Goal: Task Accomplishment & Management: Manage account settings

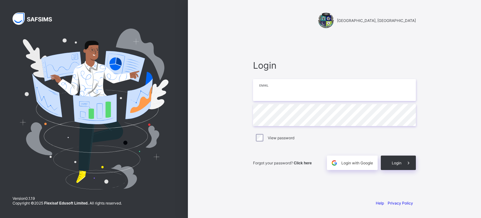
click at [284, 86] on input "email" at bounding box center [334, 90] width 163 height 22
type input "**********"
click at [395, 160] on span "Login" at bounding box center [397, 162] width 10 height 5
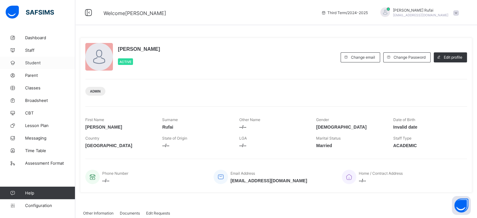
click at [35, 65] on span "Student" at bounding box center [50, 62] width 50 height 5
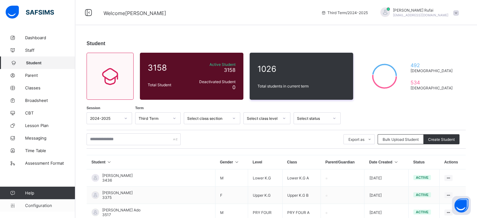
click at [29, 206] on span "Configuration" at bounding box center [50, 205] width 50 height 5
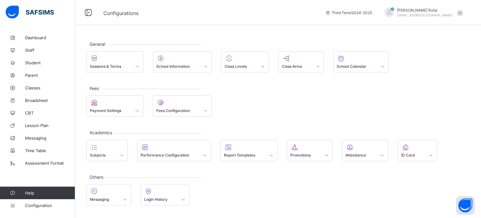
click at [440, 13] on span "[EMAIL_ADDRESS][DOMAIN_NAME]" at bounding box center [424, 15] width 55 height 4
click at [445, 71] on span "Subscription" at bounding box center [437, 73] width 31 height 5
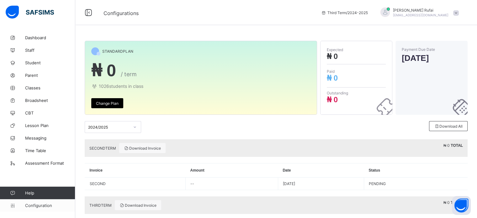
click at [34, 204] on span "Configuration" at bounding box center [50, 205] width 50 height 5
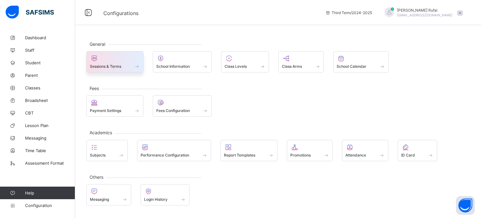
click at [106, 66] on span "Sessions & Terms" at bounding box center [105, 66] width 31 height 5
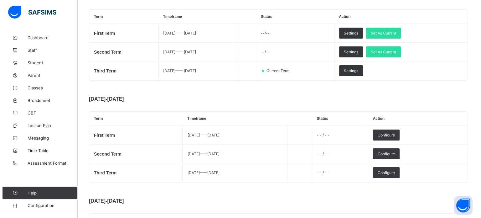
scroll to position [130, 0]
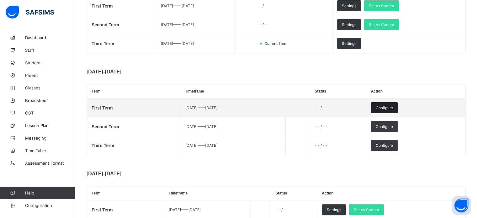
click at [397, 105] on div "Configure" at bounding box center [384, 107] width 27 height 11
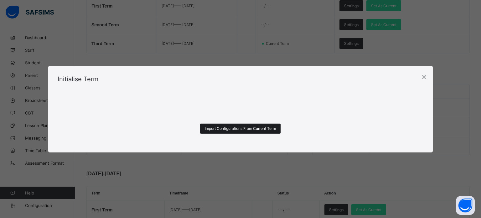
click at [268, 124] on div "Import Configurations From Current Term" at bounding box center [240, 128] width 81 height 10
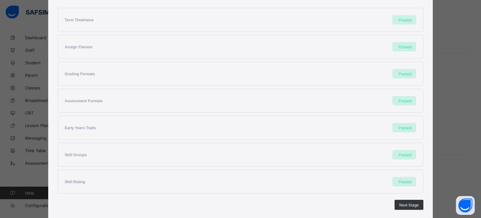
scroll to position [147, 0]
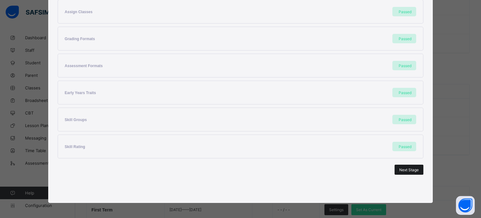
click at [406, 169] on span "Next Stage" at bounding box center [409, 169] width 19 height 5
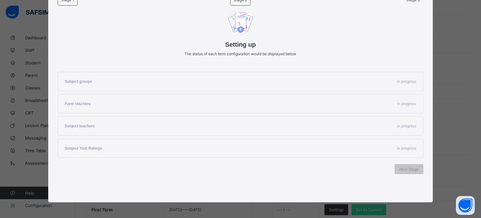
scroll to position [48, 0]
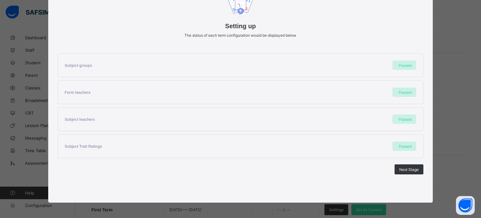
click at [406, 169] on span "Next Stage" at bounding box center [409, 169] width 19 height 5
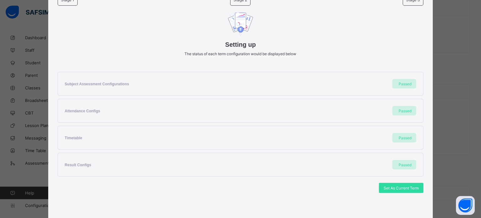
scroll to position [66, 0]
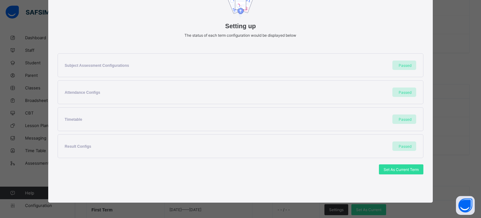
click at [406, 169] on span "Set As Current Term" at bounding box center [401, 169] width 35 height 5
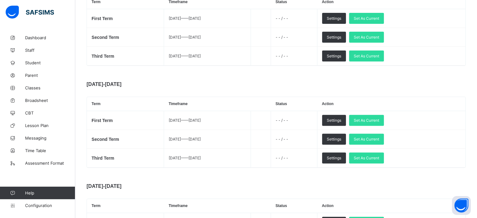
scroll to position [0, 0]
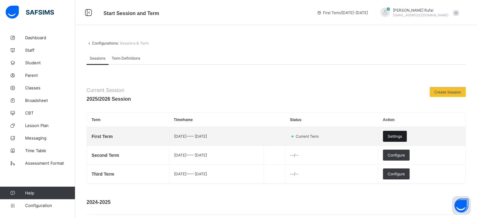
click at [402, 138] on span "Settings" at bounding box center [394, 136] width 14 height 5
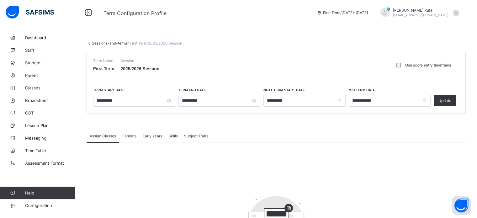
click at [415, 16] on span "[EMAIL_ADDRESS][DOMAIN_NAME]" at bounding box center [420, 15] width 55 height 4
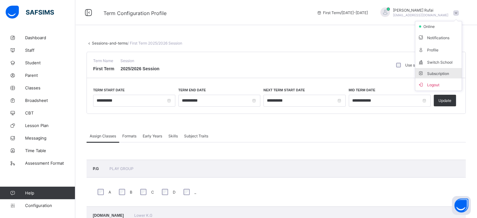
click at [447, 73] on span "Subscription" at bounding box center [432, 73] width 31 height 5
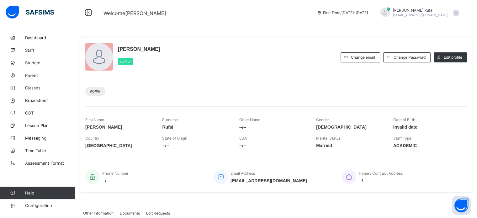
click at [421, 15] on span "[EMAIL_ADDRESS][DOMAIN_NAME]" at bounding box center [420, 15] width 55 height 4
click at [434, 61] on span "Subscription" at bounding box center [432, 61] width 31 height 5
